Goal: Check status: Check status

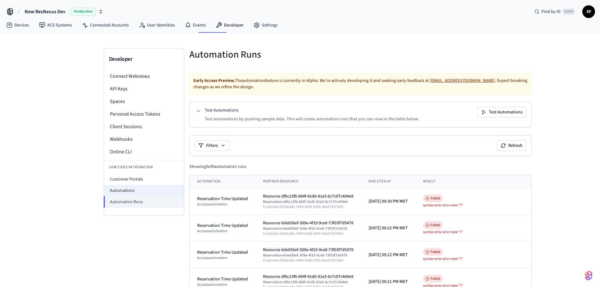
click at [131, 185] on li "Automations" at bounding box center [144, 190] width 80 height 11
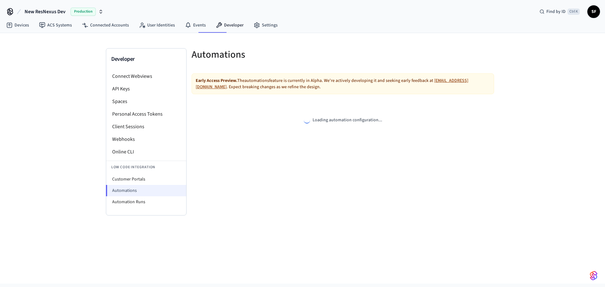
select select "**********"
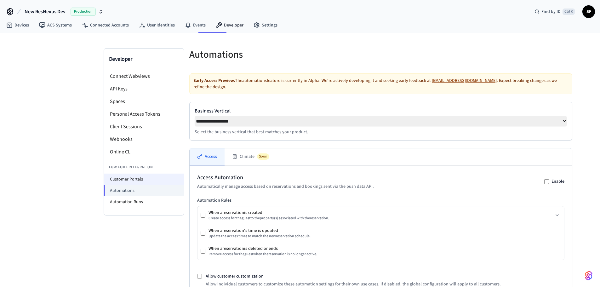
click at [128, 174] on li "Customer Portals" at bounding box center [144, 179] width 80 height 11
select select "**********"
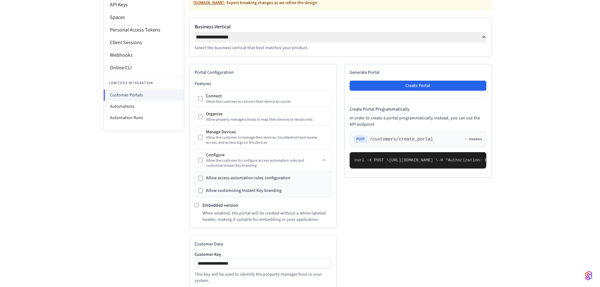
scroll to position [57, 0]
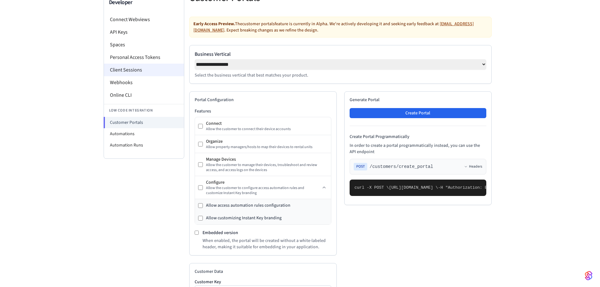
click at [135, 128] on li "Automations" at bounding box center [144, 133] width 80 height 11
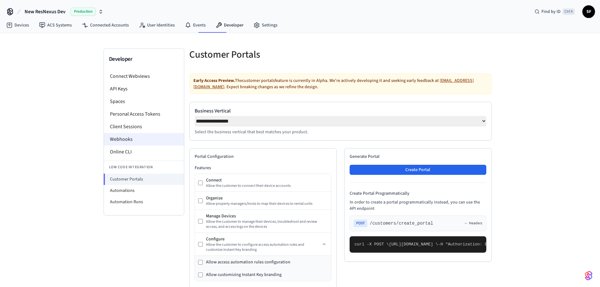
select select "**********"
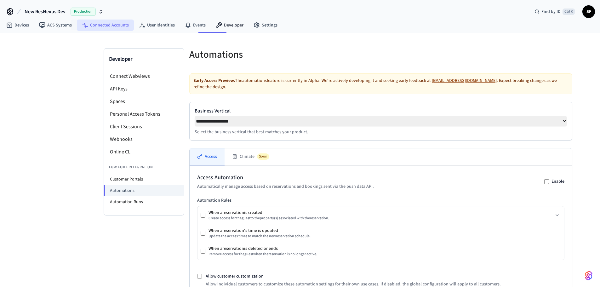
click at [100, 22] on link "Connected Accounts" at bounding box center [105, 25] width 57 height 11
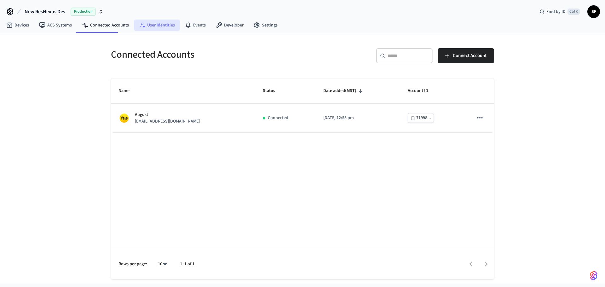
click at [152, 26] on link "User Identities" at bounding box center [157, 25] width 46 height 11
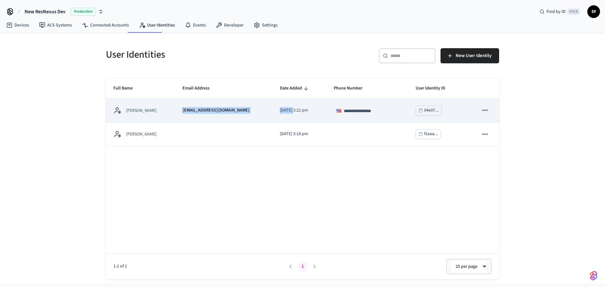
drag, startPoint x: 178, startPoint y: 106, endPoint x: 276, endPoint y: 116, distance: 98.4
click at [275, 116] on tr "**********" at bounding box center [302, 111] width 393 height 24
drag, startPoint x: 387, startPoint y: 110, endPoint x: 472, endPoint y: 114, distance: 84.5
click at [472, 114] on tr "**********" at bounding box center [302, 111] width 393 height 24
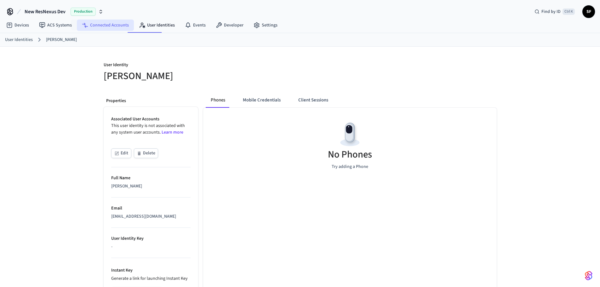
click at [83, 23] on link "Connected Accounts" at bounding box center [105, 25] width 57 height 11
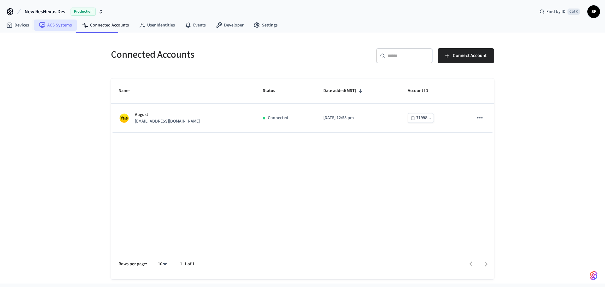
click at [60, 23] on link "ACS Systems" at bounding box center [55, 25] width 43 height 11
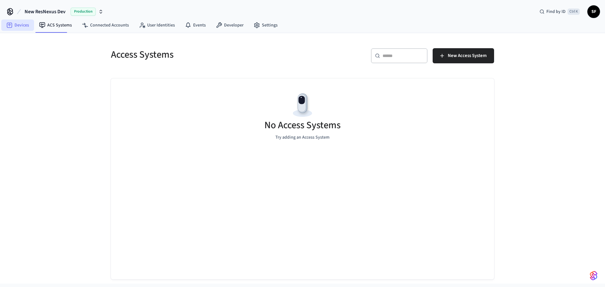
click at [14, 23] on link "Devices" at bounding box center [17, 25] width 33 height 11
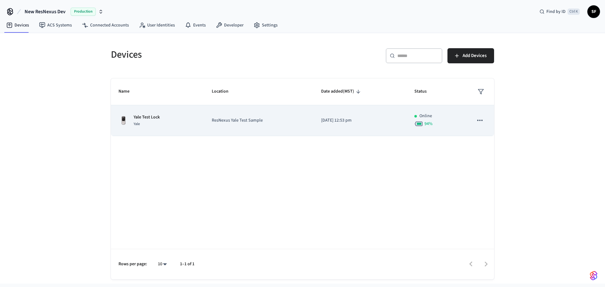
click at [384, 120] on p "[DATE] 12:53 pm" at bounding box center [360, 120] width 78 height 7
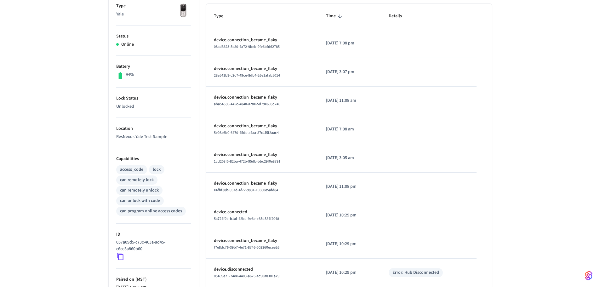
scroll to position [156, 0]
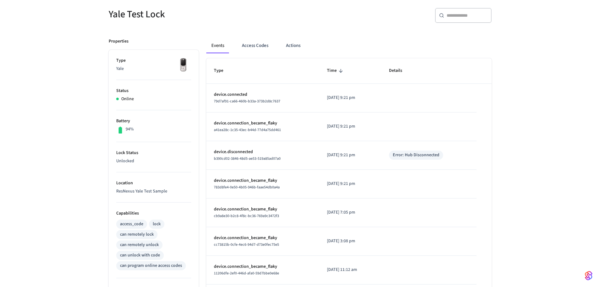
scroll to position [51, 0]
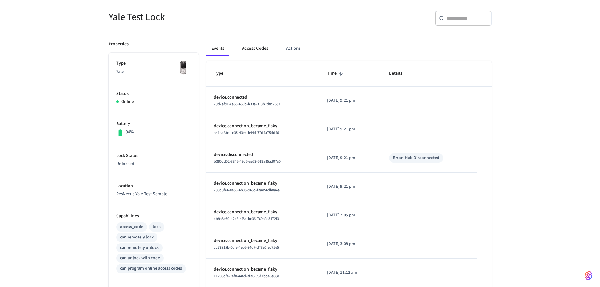
click at [256, 45] on button "Access Codes" at bounding box center [255, 48] width 37 height 15
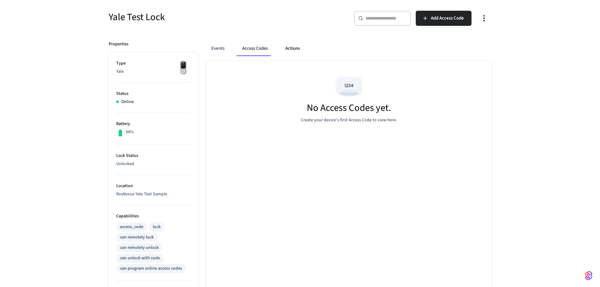
click at [288, 46] on button "Actions" at bounding box center [292, 48] width 25 height 15
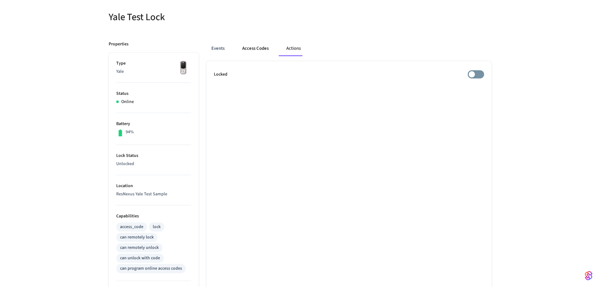
click at [253, 46] on button "Access Codes" at bounding box center [255, 48] width 37 height 15
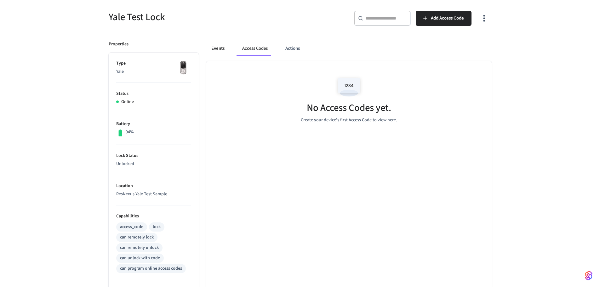
click at [210, 44] on button "Events" at bounding box center [217, 48] width 23 height 15
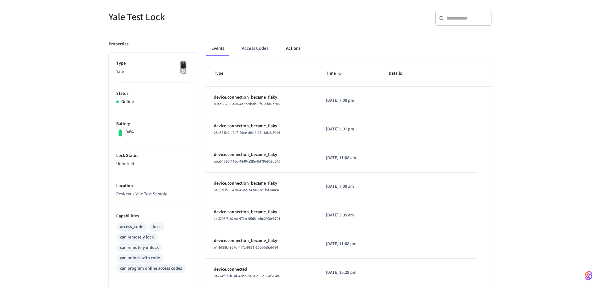
click at [292, 45] on button "Actions" at bounding box center [293, 48] width 25 height 15
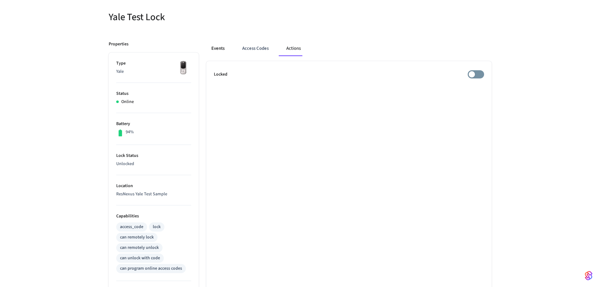
click at [217, 44] on button "Events" at bounding box center [217, 48] width 23 height 15
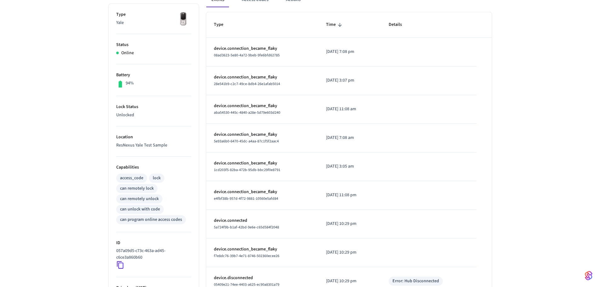
scroll to position [105, 0]
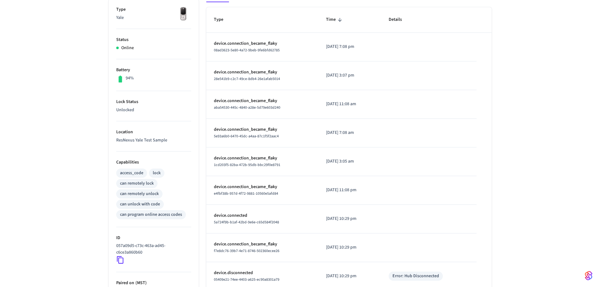
drag, startPoint x: 236, startPoint y: 36, endPoint x: 356, endPoint y: 29, distance: 120.8
click at [347, 33] on tr "device.connection_became_flaky 08ad3623-5e80-4a72-9beb-9fe6bfd62785 2025/08/10 …" at bounding box center [348, 47] width 285 height 29
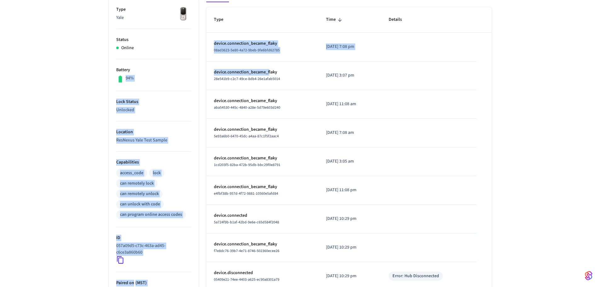
drag, startPoint x: 255, startPoint y: 62, endPoint x: 154, endPoint y: 60, distance: 100.2
click at [150, 58] on div "Properties Type Yale Status Online Battery 94% Lock Status Unlocked Location Re…" at bounding box center [296, 171] width 391 height 383
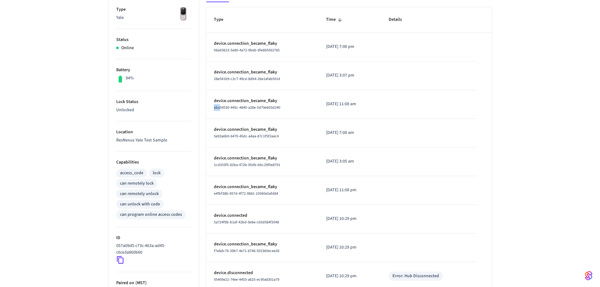
drag, startPoint x: 213, startPoint y: 101, endPoint x: 285, endPoint y: 96, distance: 72.3
click at [280, 96] on td "device.connection_became_flaky aba54530-445c-4840-a28e-5d79e603d240" at bounding box center [262, 104] width 112 height 29
drag, startPoint x: 237, startPoint y: 181, endPoint x: 292, endPoint y: 184, distance: 55.2
click at [292, 184] on td "device.connection_became_flaky e4fbf38b-957d-4f72-9881-10560e5afd84" at bounding box center [262, 190] width 112 height 29
click at [284, 190] on div "e4fbf38b-957d-4f72-9881-10560e5afd84" at bounding box center [262, 193] width 97 height 7
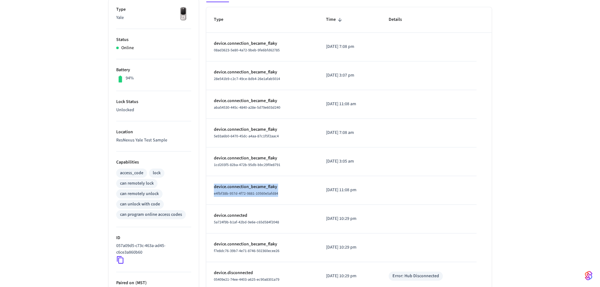
drag, startPoint x: 237, startPoint y: 179, endPoint x: 210, endPoint y: 172, distance: 27.5
click at [210, 176] on td "device.connection_became_flaky e4fbf38b-957d-4f72-9881-10560e5afd84" at bounding box center [262, 190] width 112 height 29
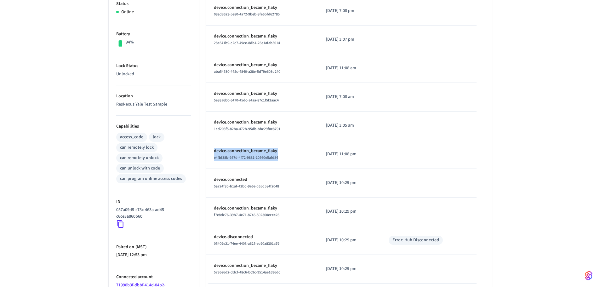
scroll to position [156, 0]
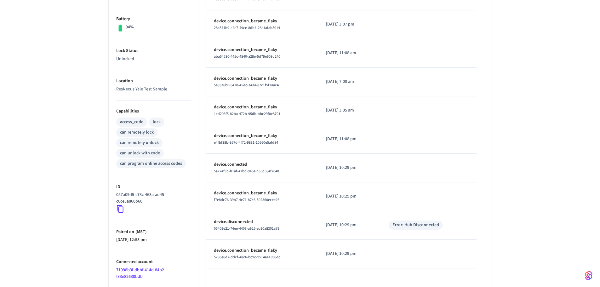
scroll to position [0, 0]
